Goal: Information Seeking & Learning: Learn about a topic

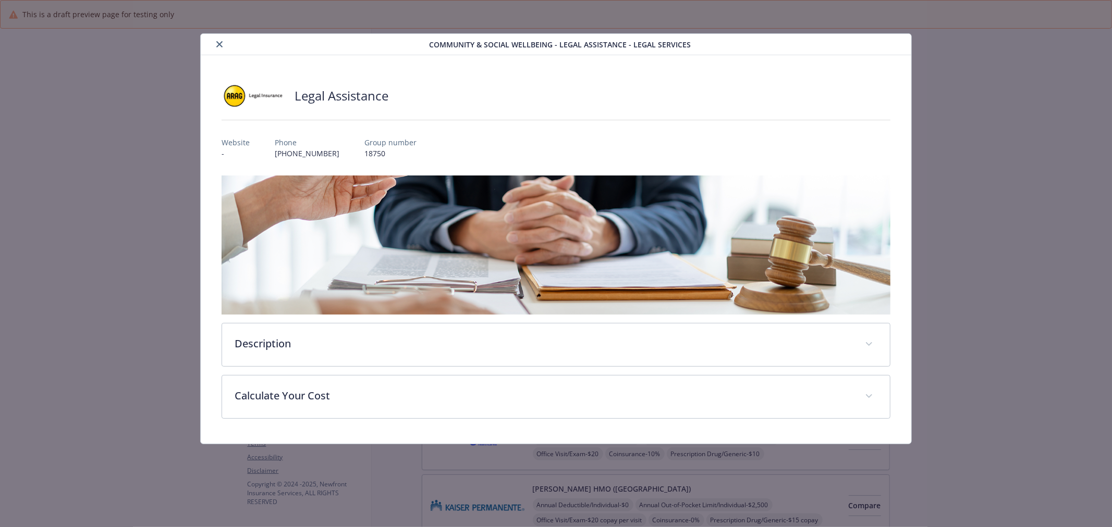
scroll to position [2702, 0]
